Goal: Transaction & Acquisition: Purchase product/service

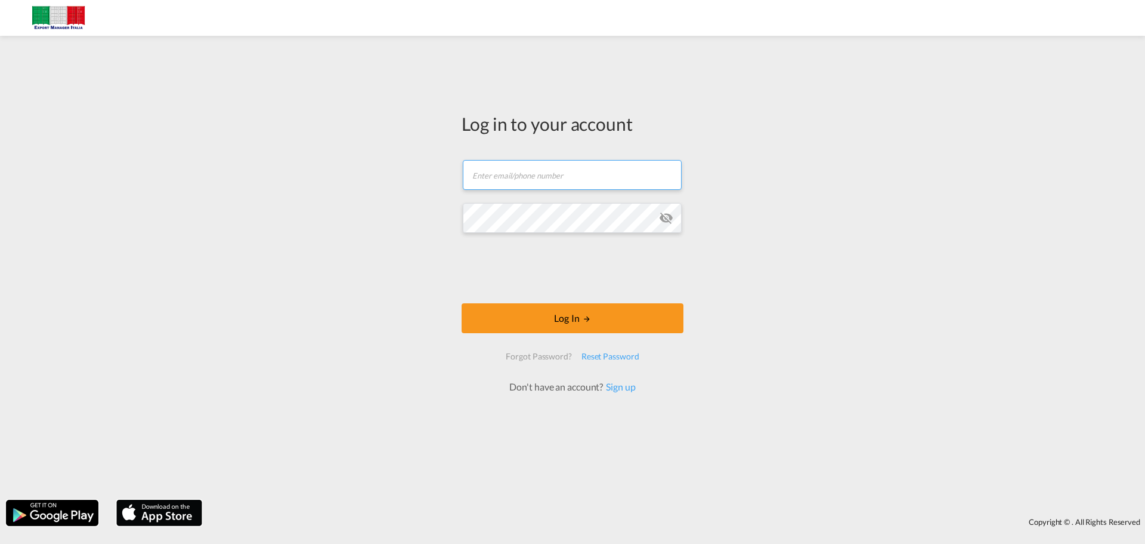
type input "[PERSON_NAME][EMAIL_ADDRESS][DOMAIN_NAME]"
drag, startPoint x: 628, startPoint y: 174, endPoint x: 0, endPoint y: 123, distance: 630.3
click at [0, 123] on div "Log in to your account [PERSON_NAME][EMAIL_ADDRESS][DOMAIN_NAME] Log In Forgot …" at bounding box center [572, 268] width 1145 height 452
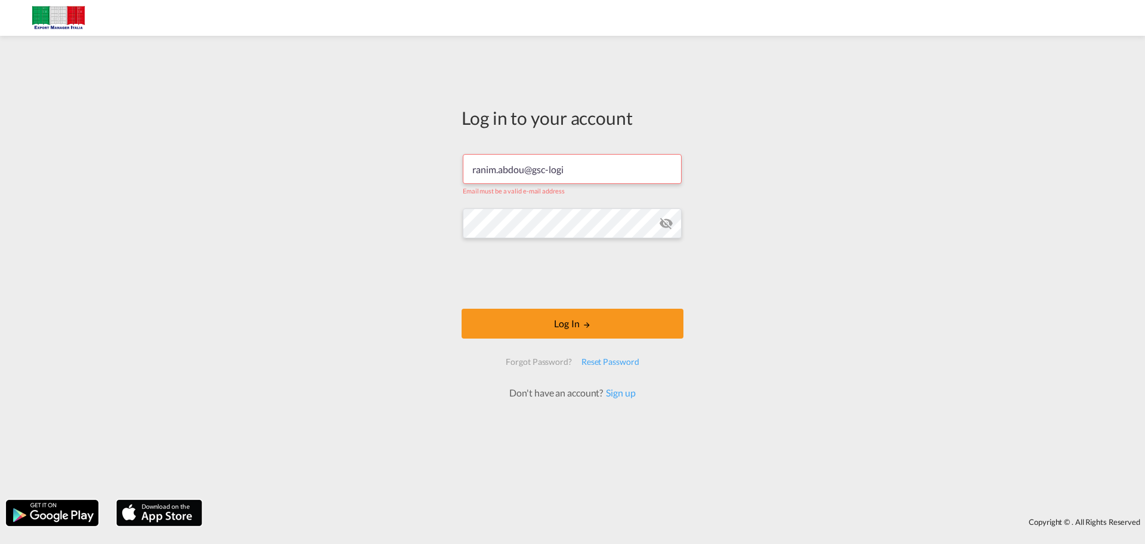
type input "[EMAIL_ADDRESS][DOMAIN_NAME]"
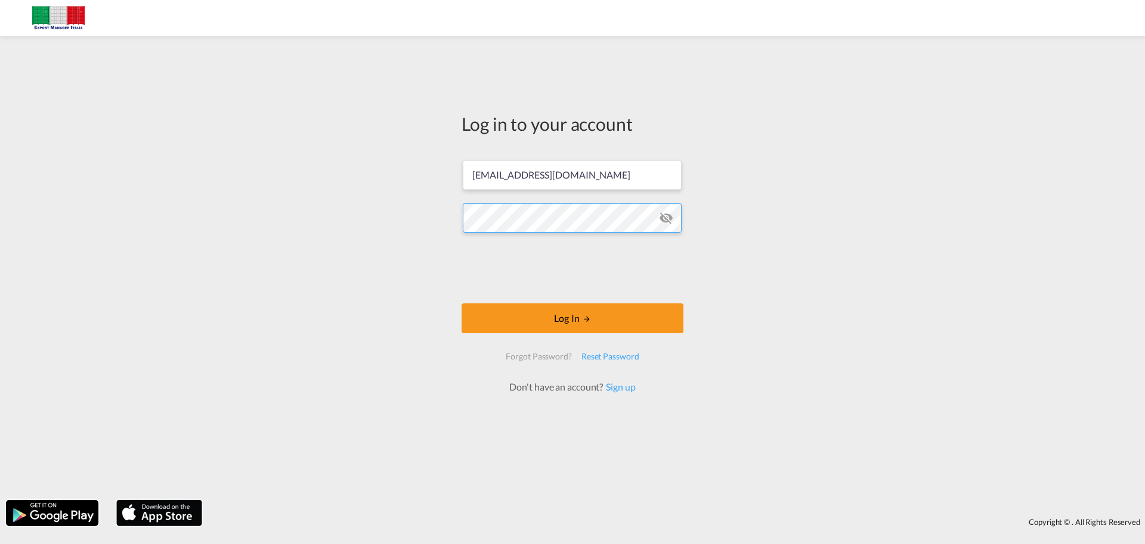
click at [103, 201] on div "Log in to your account [EMAIL_ADDRESS][DOMAIN_NAME] Log In Forgot Password? Res…" at bounding box center [572, 268] width 1145 height 452
click at [571, 311] on button "Log In" at bounding box center [573, 318] width 222 height 30
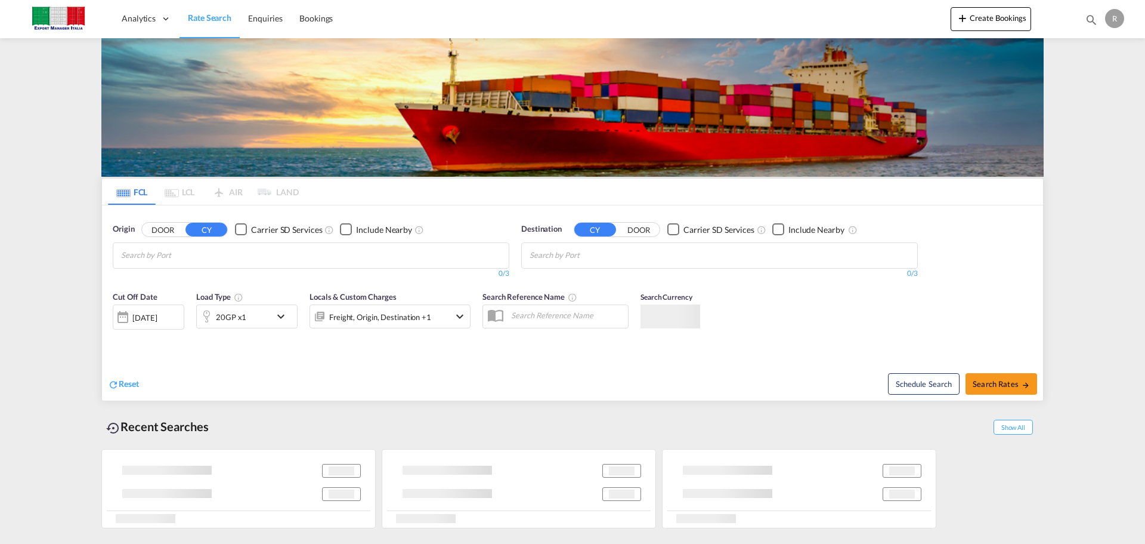
click at [177, 259] on input "Chips input." at bounding box center [177, 255] width 113 height 19
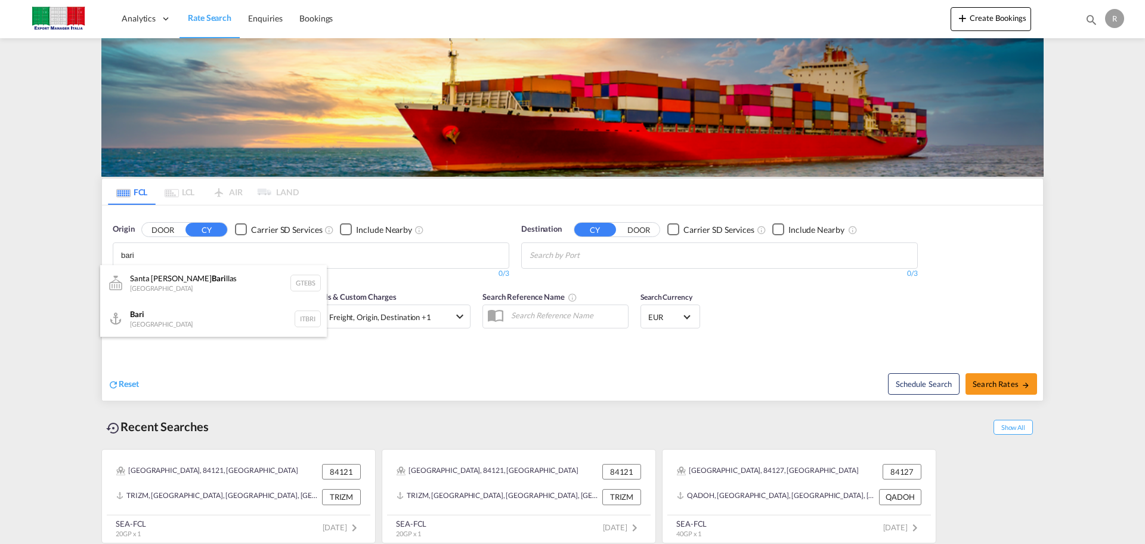
type input "bari"
click at [155, 230] on button "DOOR" at bounding box center [163, 230] width 42 height 14
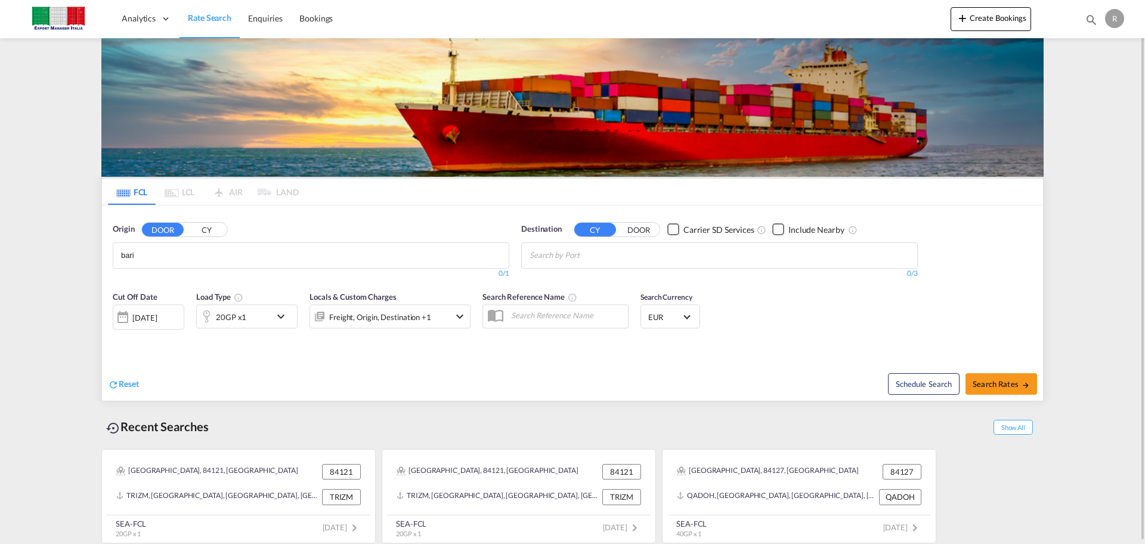
click at [172, 262] on body "Analytics Dashboard Rate Search Enquiries Bookings Analytics" at bounding box center [572, 272] width 1145 height 544
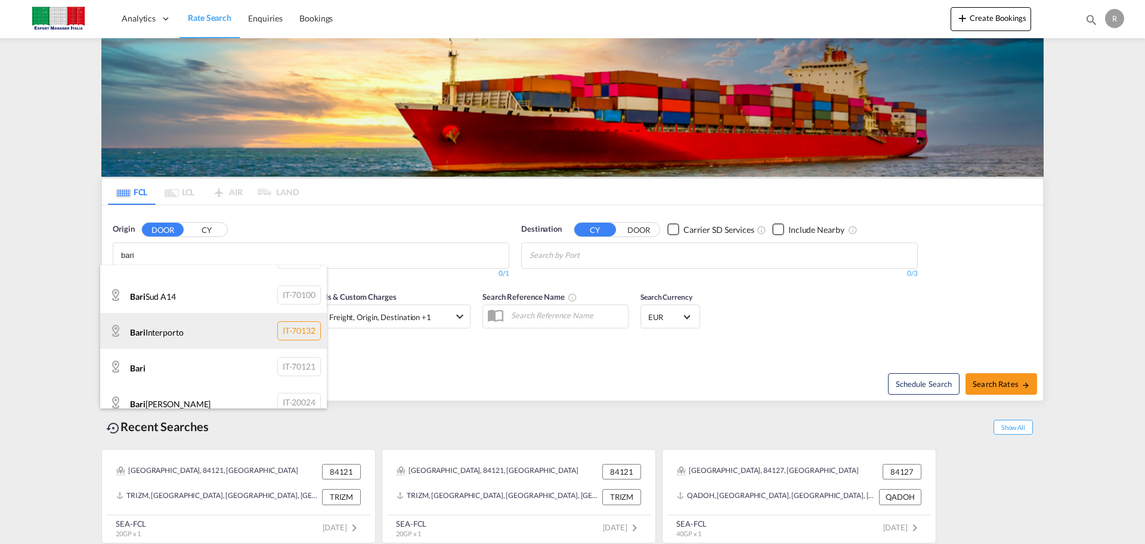
click at [230, 329] on div "Bari Interporto IT-70132" at bounding box center [213, 331] width 227 height 36
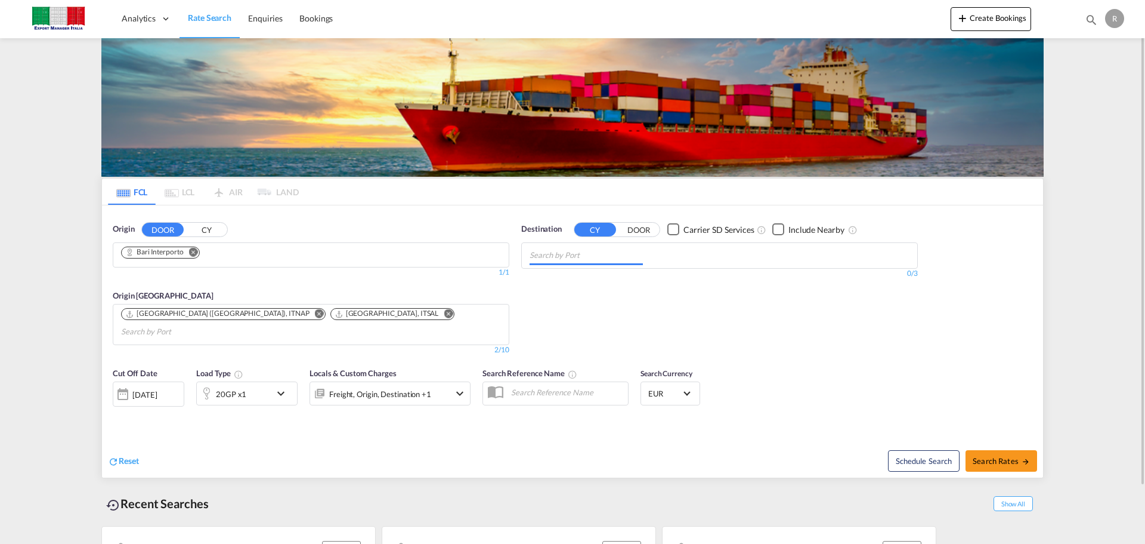
click at [678, 247] on md-chips at bounding box center [720, 255] width 396 height 25
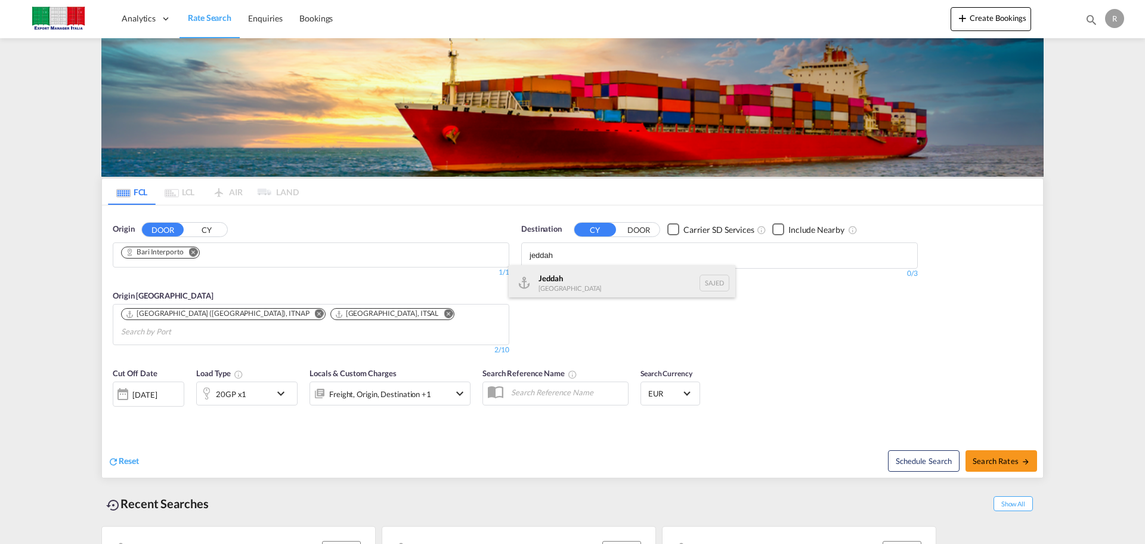
type input "jeddah"
click at [622, 283] on div "Jeddah [GEOGRAPHIC_DATA] SAJED" at bounding box center [622, 283] width 227 height 36
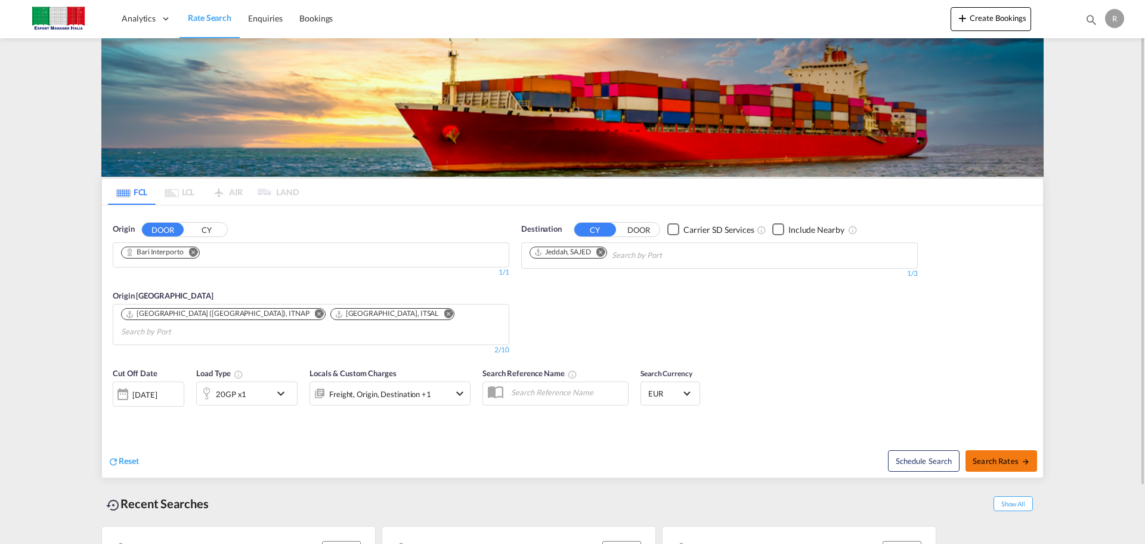
click at [1021, 452] on button "Search Rates" at bounding box center [1002, 460] width 72 height 21
type input "Bari Interporto to SAJED / [DATE]"
